Goal: Information Seeking & Learning: Learn about a topic

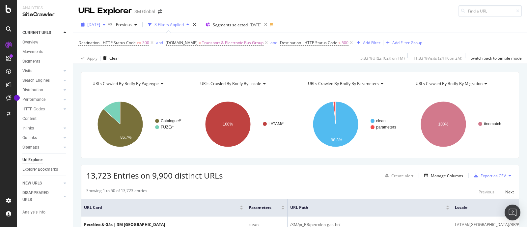
click at [100, 24] on span "2025 May. 18th" at bounding box center [93, 25] width 13 height 6
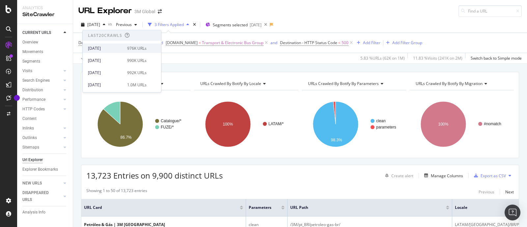
click at [124, 45] on div "2025 Sep. 21st 976K URLs" at bounding box center [117, 48] width 59 height 6
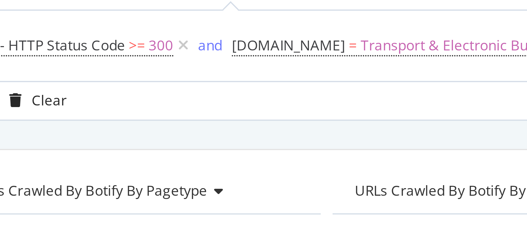
drag, startPoint x: 140, startPoint y: 42, endPoint x: 123, endPoint y: 58, distance: 23.3
click at [123, 58] on div "Apply Clear 8.84 % URLs ( 86K on 976K ) 13.83 % Visits ( 253K on 2M ) Switch ba…" at bounding box center [300, 58] width 454 height 11
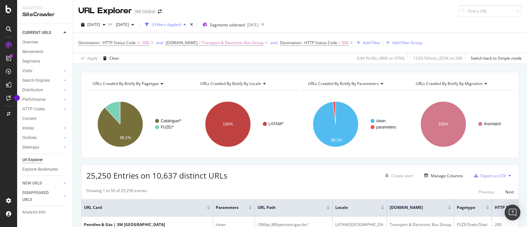
click at [292, 65] on div "URLs Crawled By Botify By pagetype Chart (by Value) Table Expand Export as CSV …" at bounding box center [300, 72] width 454 height 16
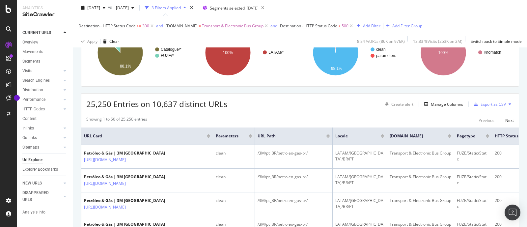
scroll to position [83, 0]
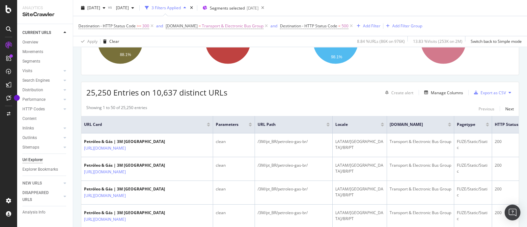
drag, startPoint x: 132, startPoint y: 173, endPoint x: 81, endPoint y: 85, distance: 102.5
click at [81, 85] on div "25,250 Entries on 10,637 distinct URLs Create alert Manage Columns Export as CSV" at bounding box center [299, 90] width 437 height 16
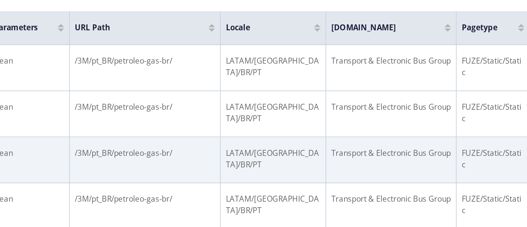
scroll to position [0, 113]
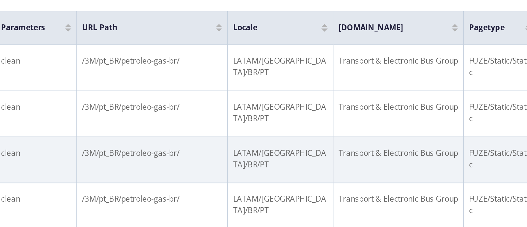
click at [261, 145] on td "LATAM/Brazil/BR/PT" at bounding box center [247, 153] width 54 height 24
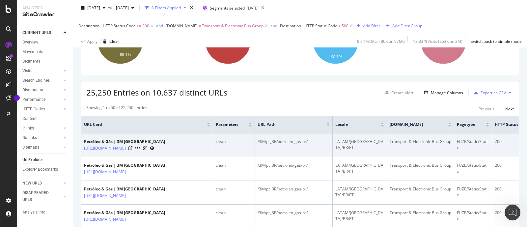
scroll to position [49, 0]
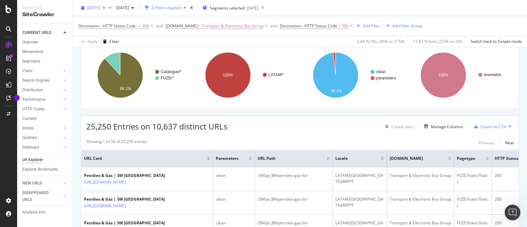
click at [100, 8] on span "[DATE]" at bounding box center [93, 8] width 13 height 6
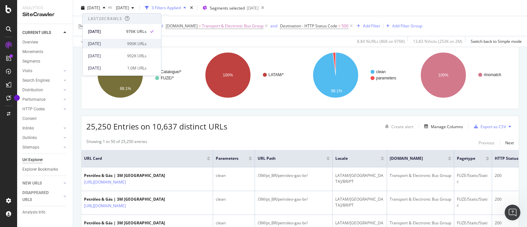
click at [118, 43] on div "2025 Sep. 14th" at bounding box center [105, 44] width 35 height 6
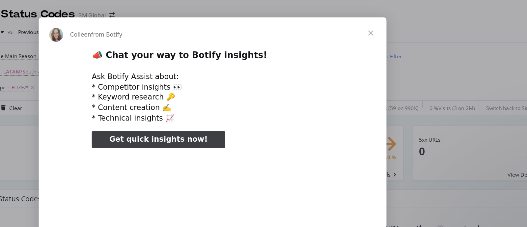
type input "228890"
click at [250, 25] on span "Close" at bounding box center [248, 25] width 24 height 24
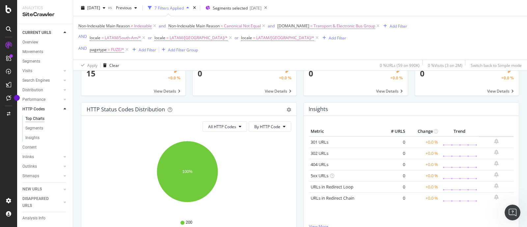
scroll to position [41, 0]
click at [305, 144] on div "Metric # URLS Change Trend 301 URLs 0 +0.0 % 302 URLs 0 +0.0 %" at bounding box center [410, 175] width 215 height 118
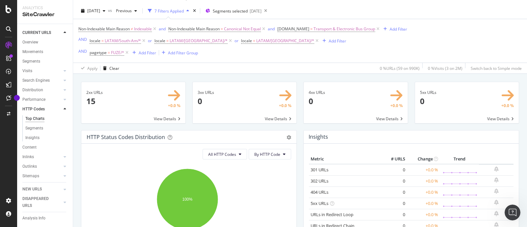
scroll to position [0, 0]
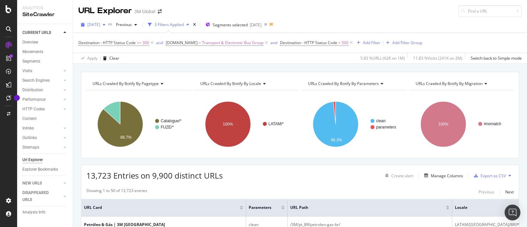
click at [100, 26] on span "2025 May. 18th" at bounding box center [93, 25] width 13 height 6
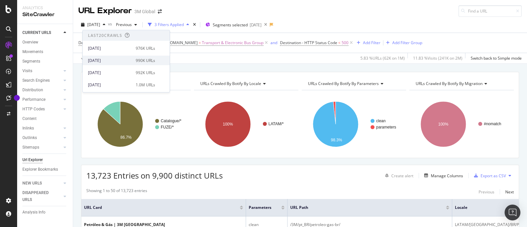
click at [111, 62] on div "[DATE]" at bounding box center [110, 60] width 44 height 6
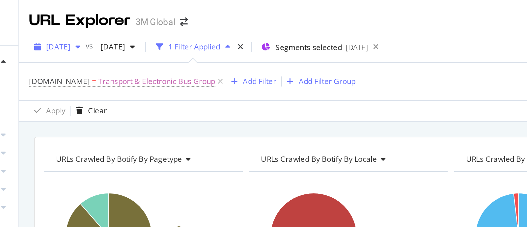
click at [100, 25] on span "[DATE]" at bounding box center [93, 25] width 13 height 6
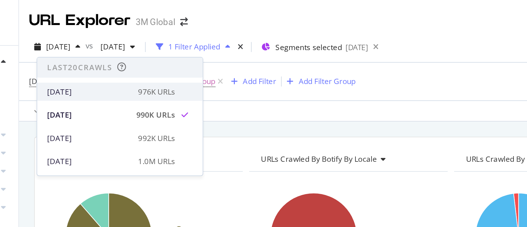
click at [111, 47] on div "2025 Sep. 21st" at bounding box center [110, 48] width 44 height 6
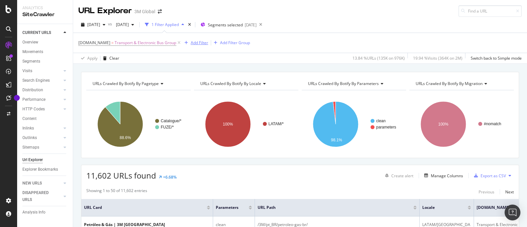
click at [197, 43] on div "Add Filter" at bounding box center [199, 43] width 17 height 6
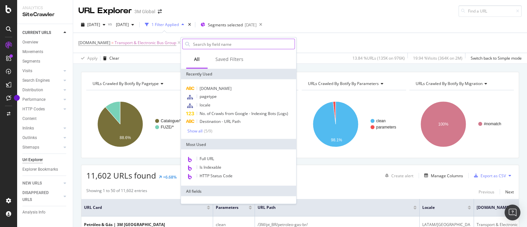
click at [231, 46] on input "text" at bounding box center [243, 44] width 102 height 10
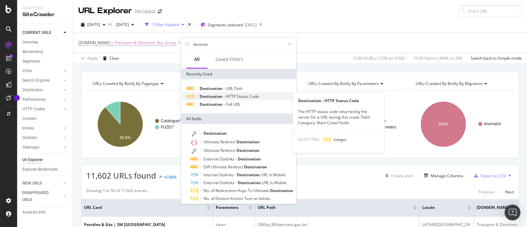
type input "destinat"
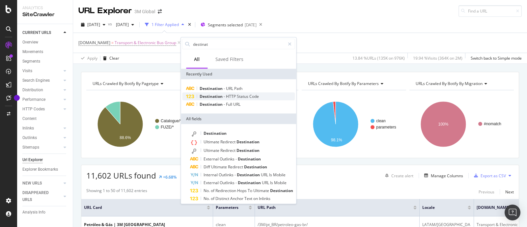
click at [264, 95] on div "Destination - HTTP Status Code" at bounding box center [238, 96] width 113 height 8
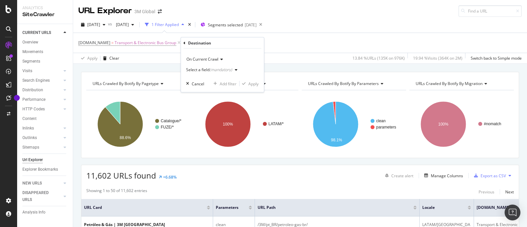
click at [231, 71] on div "(mandatory)" at bounding box center [220, 70] width 23 height 6
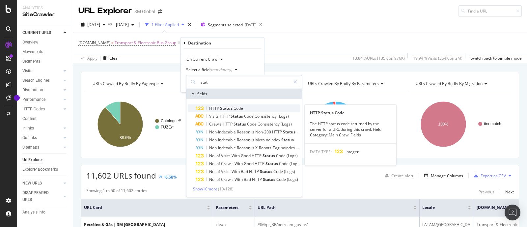
type input "stat"
click at [238, 106] on span "Code" at bounding box center [238, 108] width 10 height 6
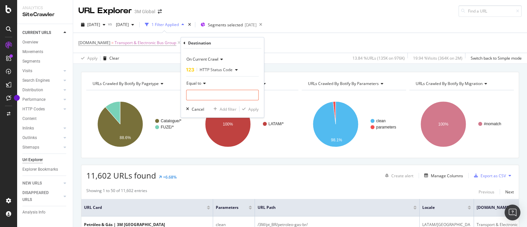
click at [204, 84] on icon at bounding box center [203, 83] width 5 height 4
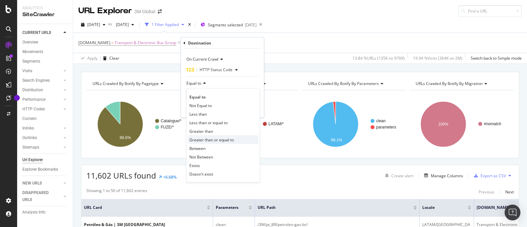
click at [217, 138] on span "Greater than or equal to" at bounding box center [211, 140] width 44 height 6
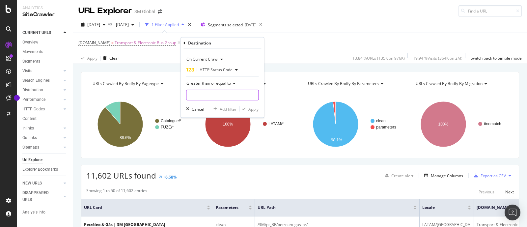
click at [219, 96] on input "number" at bounding box center [222, 95] width 72 height 11
type input "300"
click at [232, 108] on div "Add filter" at bounding box center [228, 109] width 17 height 6
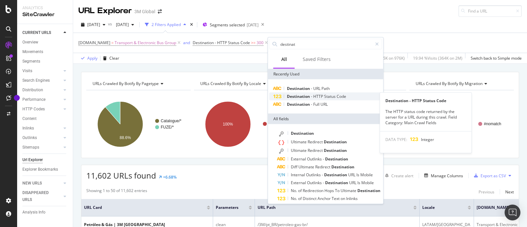
click at [339, 94] on span "Code" at bounding box center [341, 96] width 10 height 6
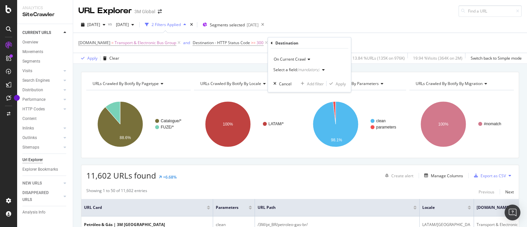
click at [322, 69] on icon "button" at bounding box center [323, 70] width 3 height 4
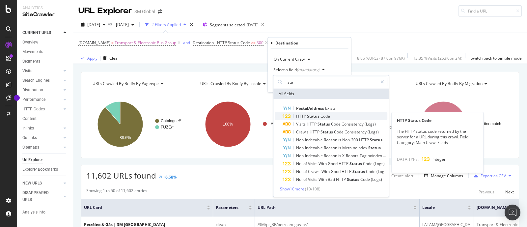
type input "sta"
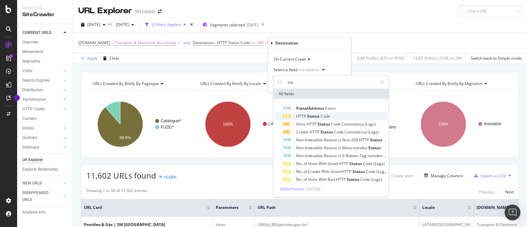
click at [330, 116] on div "HTTP Status Code" at bounding box center [334, 116] width 105 height 8
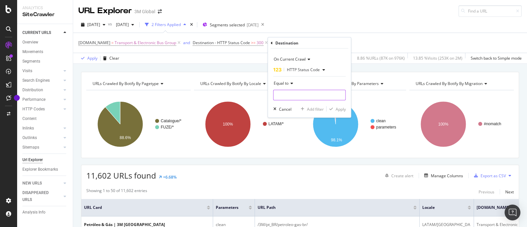
click at [296, 94] on input "number" at bounding box center [309, 95] width 72 height 11
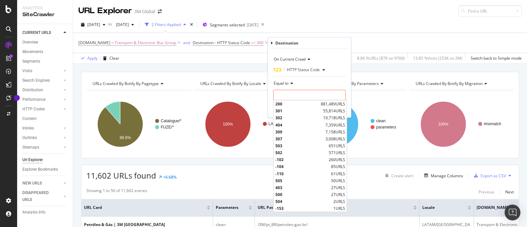
click at [289, 82] on icon at bounding box center [290, 83] width 5 height 4
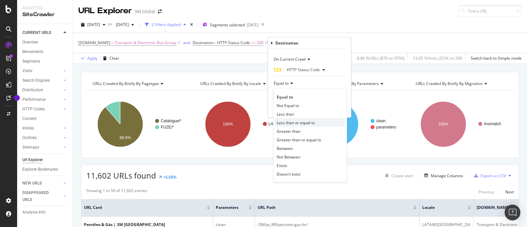
click at [307, 121] on span "Less than or equal to" at bounding box center [295, 122] width 38 height 6
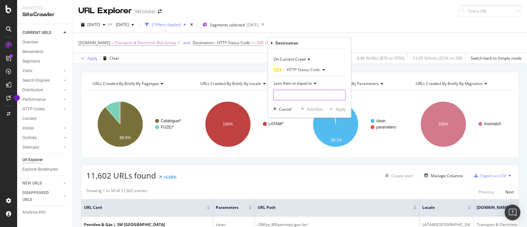
click at [304, 96] on input "number" at bounding box center [309, 95] width 72 height 11
type input "500"
click at [341, 109] on div "Apply" at bounding box center [340, 109] width 10 height 6
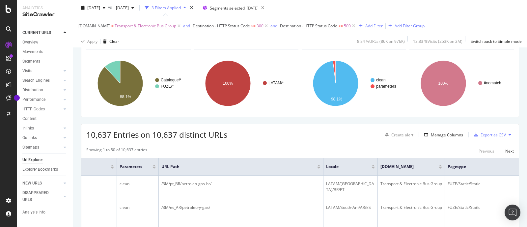
scroll to position [0, 176]
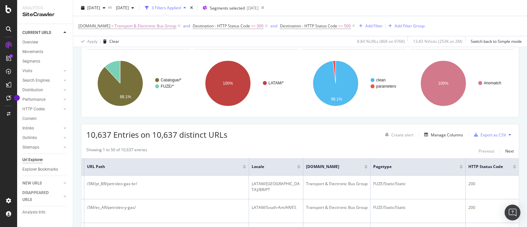
drag, startPoint x: 343, startPoint y: 169, endPoint x: 304, endPoint y: 141, distance: 47.9
click at [431, 132] on div "Manage Columns" at bounding box center [446, 135] width 32 height 6
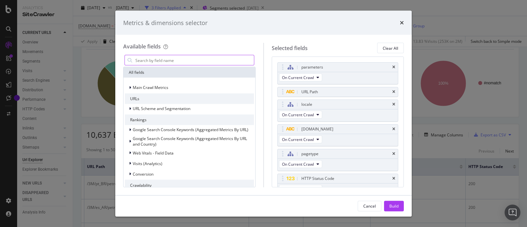
click at [209, 58] on input "modal" at bounding box center [194, 60] width 119 height 10
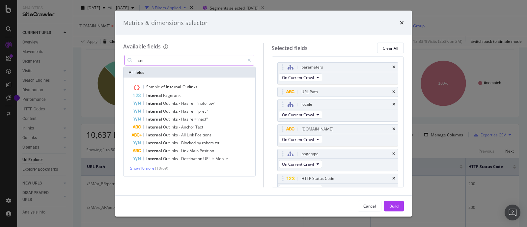
click at [196, 60] on input "inter" at bounding box center [190, 60] width 110 height 10
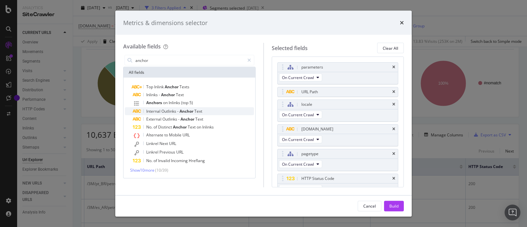
click at [197, 110] on span "Text" at bounding box center [198, 111] width 8 height 6
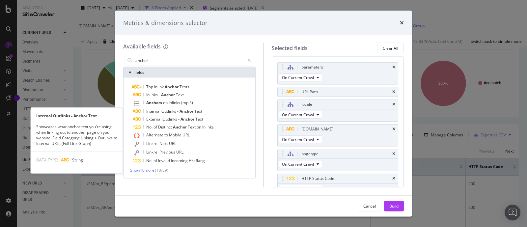
scroll to position [32, 0]
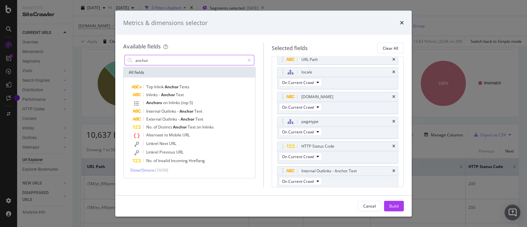
click at [164, 59] on input "anchor" at bounding box center [190, 60] width 110 height 10
click at [163, 59] on input "anchor" at bounding box center [190, 60] width 110 height 10
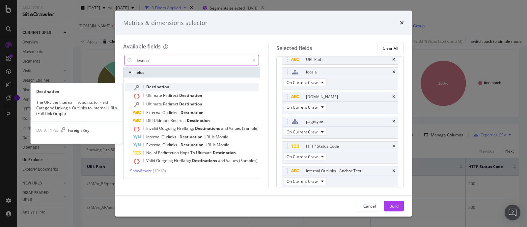
type input "destina"
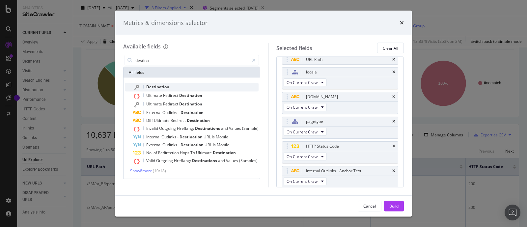
click at [166, 85] on span "Destination" at bounding box center [157, 87] width 23 height 6
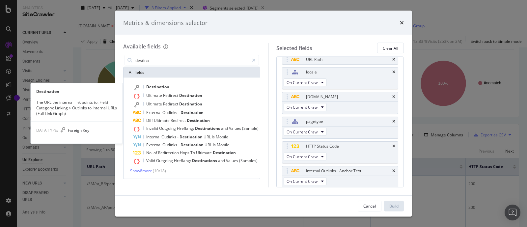
scroll to position [55, 0]
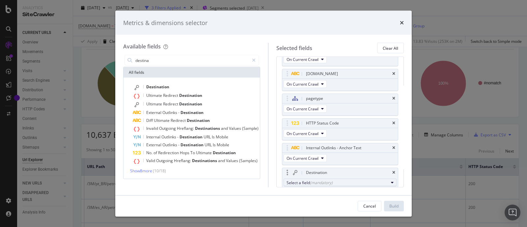
click at [331, 182] on div "(mandatory)" at bounding box center [321, 182] width 23 height 6
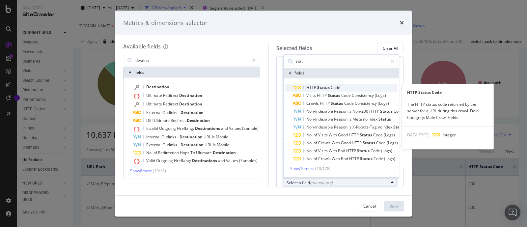
type input "stat"
click at [332, 85] on span "Code" at bounding box center [335, 88] width 10 height 6
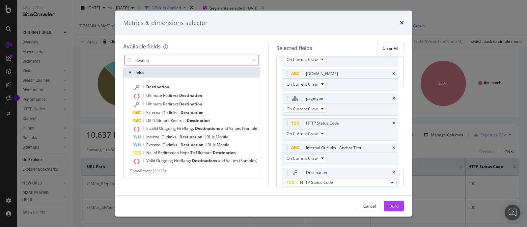
click at [181, 59] on input "destina" at bounding box center [192, 60] width 114 height 10
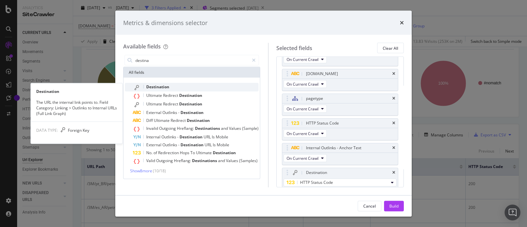
click at [169, 85] on span "Destination" at bounding box center [157, 87] width 23 height 6
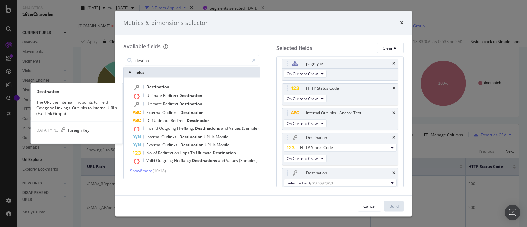
scroll to position [91, 0]
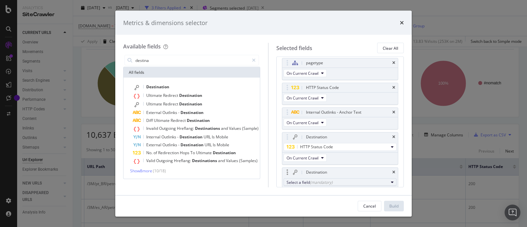
click at [330, 180] on div "(mandatory)" at bounding box center [321, 182] width 23 height 6
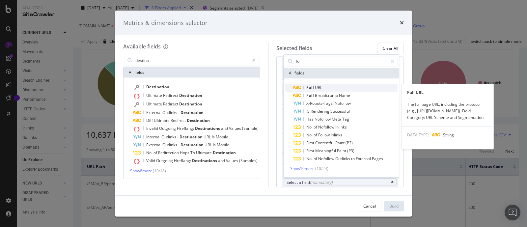
type input "full"
click at [331, 87] on span "Full URL" at bounding box center [345, 88] width 105 height 8
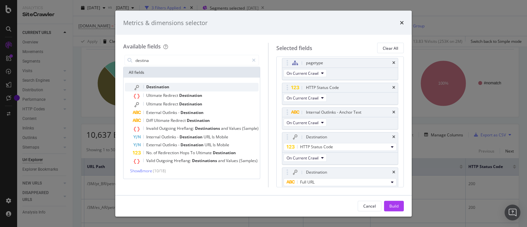
click at [169, 85] on span "Destination" at bounding box center [157, 87] width 23 height 6
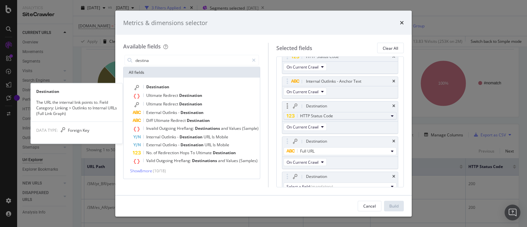
scroll to position [125, 0]
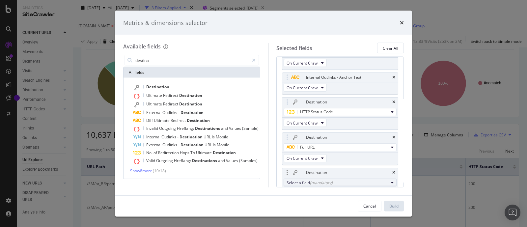
click at [333, 182] on div "Select a field (mandatory)" at bounding box center [337, 183] width 102 height 6
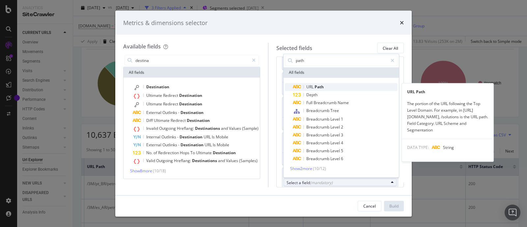
type input "path"
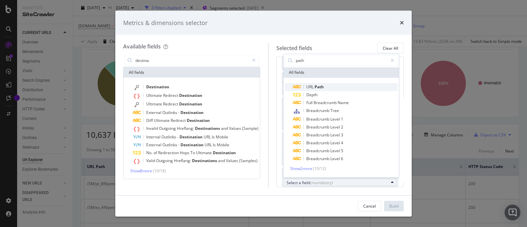
click at [327, 90] on span "URL Path" at bounding box center [345, 87] width 105 height 8
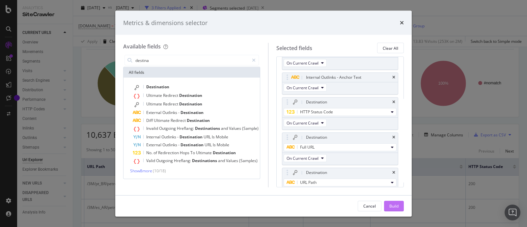
click at [393, 208] on div "Build" at bounding box center [393, 206] width 9 height 6
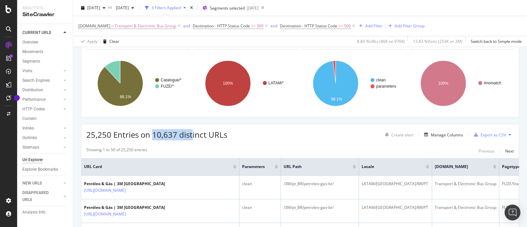
drag, startPoint x: 151, startPoint y: 133, endPoint x: 191, endPoint y: 132, distance: 39.8
click at [191, 132] on span "25,250 Entries on 10,637 distinct URLs" at bounding box center [156, 134] width 141 height 11
drag, startPoint x: 87, startPoint y: 136, endPoint x: 123, endPoint y: 135, distance: 35.9
click at [123, 135] on span "25,250 Entries on 10,637 distinct URLs" at bounding box center [156, 134] width 141 height 11
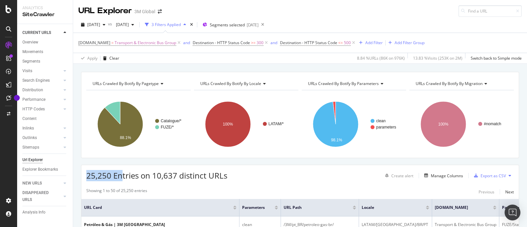
click at [111, 177] on span "25,250 Entries on 10,637 distinct URLs" at bounding box center [156, 175] width 141 height 11
click at [131, 179] on span "25,250 Entries on 10,637 distinct URLs" at bounding box center [156, 175] width 141 height 11
click at [333, 66] on div "URLs Crawled By Botify By pagetype Chart (by Value) Table Expand Export as CSV …" at bounding box center [300, 72] width 454 height 16
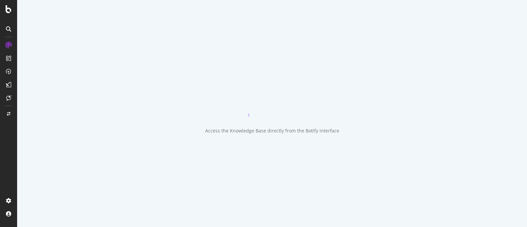
click at [294, 13] on div "Access the Knowledge Base directly from the Botify interface" at bounding box center [271, 113] width 509 height 227
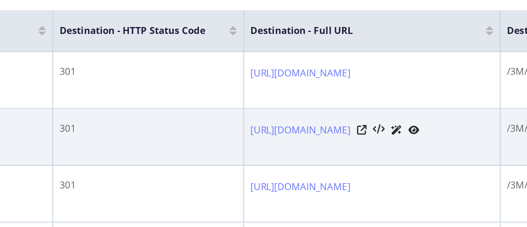
scroll to position [119, 0]
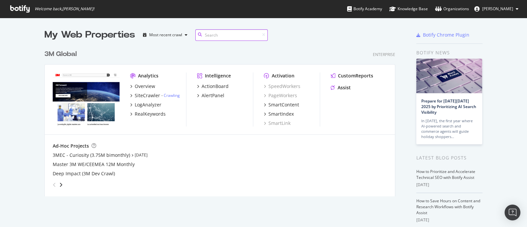
scroll to position [148, 349]
click at [144, 84] on div "Overview" at bounding box center [145, 86] width 20 height 7
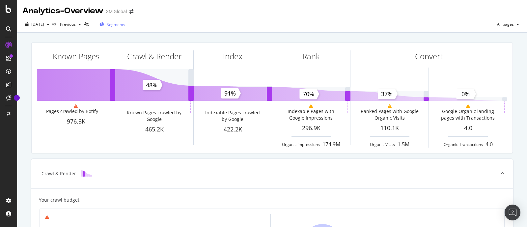
click at [125, 22] on span "Segments" at bounding box center [116, 25] width 18 height 6
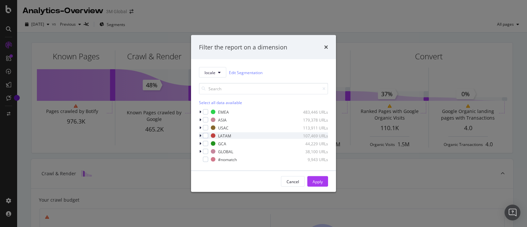
click at [199, 137] on div "modal" at bounding box center [201, 135] width 4 height 7
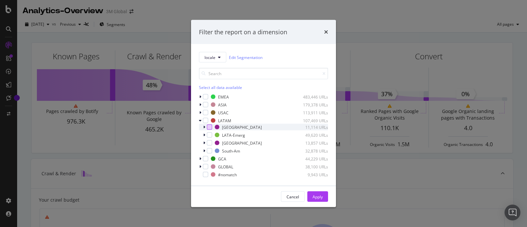
click at [209, 127] on div "modal" at bounding box center [209, 126] width 5 height 5
click at [210, 143] on div "modal" at bounding box center [209, 142] width 5 height 5
click at [210, 148] on div "modal" at bounding box center [209, 150] width 5 height 5
click at [201, 149] on div "South-Am 32,878 URLs" at bounding box center [263, 150] width 129 height 7
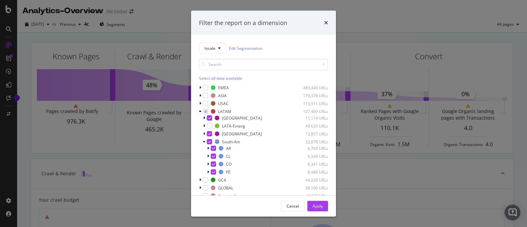
click at [319, 205] on div "Apply" at bounding box center [317, 206] width 10 height 6
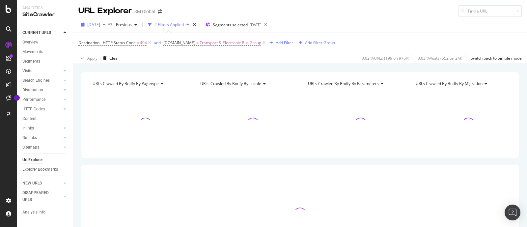
click at [100, 24] on span "[DATE]" at bounding box center [93, 25] width 13 height 6
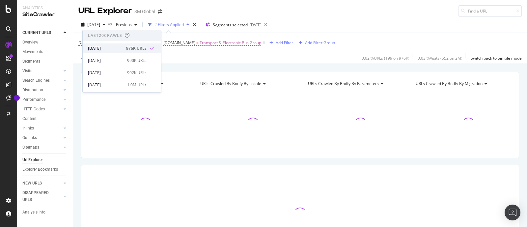
click at [115, 50] on div "[DATE]" at bounding box center [105, 48] width 34 height 6
